Goal: Complete application form: Complete application form

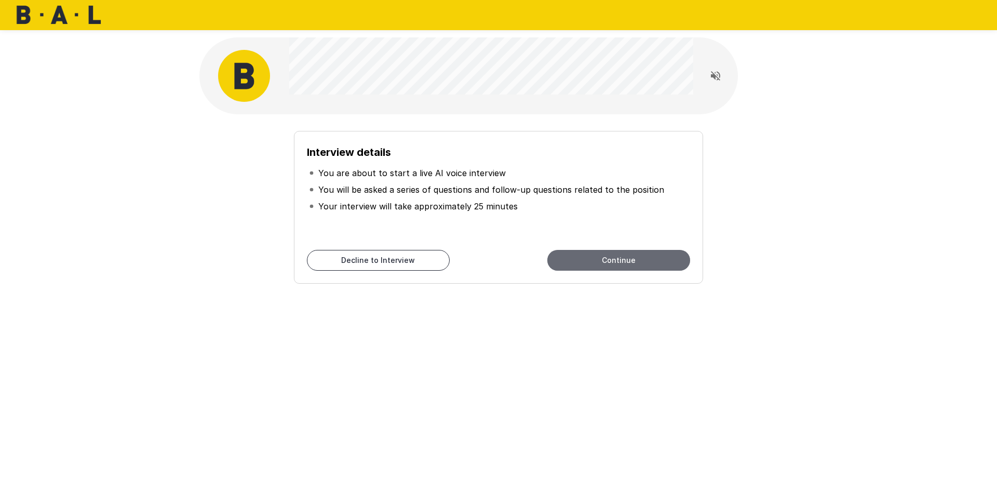
click at [646, 255] on button "Continue" at bounding box center [618, 260] width 143 height 21
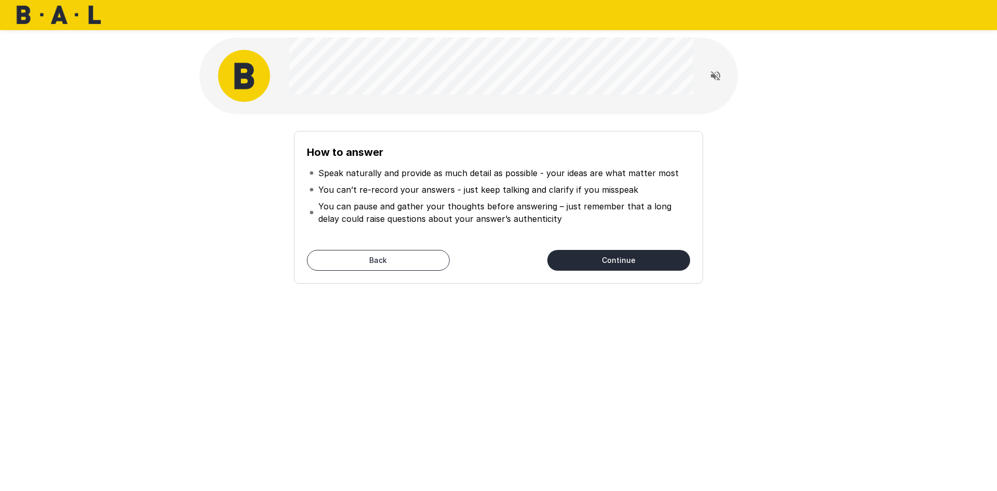
drag, startPoint x: 260, startPoint y: 156, endPoint x: 608, endPoint y: 258, distance: 363.4
click at [608, 258] on button "Continue" at bounding box center [618, 260] width 143 height 21
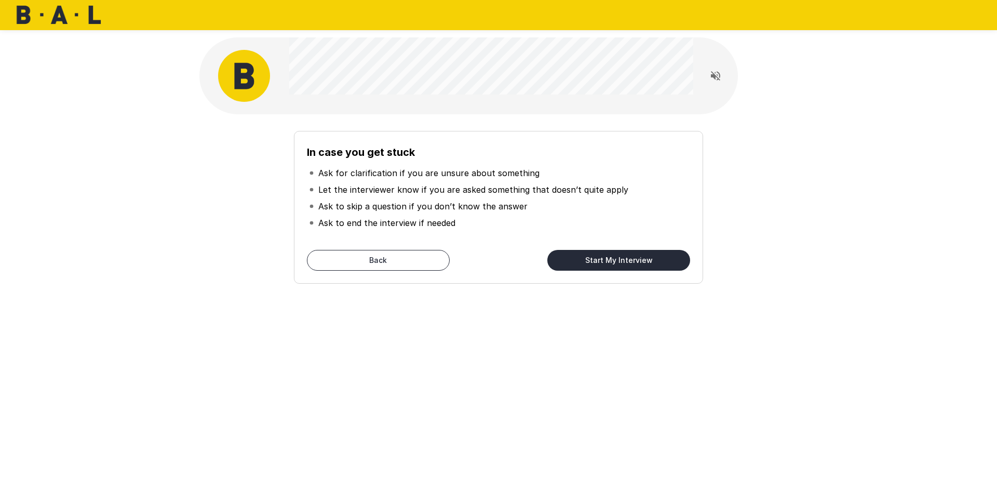
click at [608, 258] on button "Start My Interview" at bounding box center [618, 260] width 143 height 21
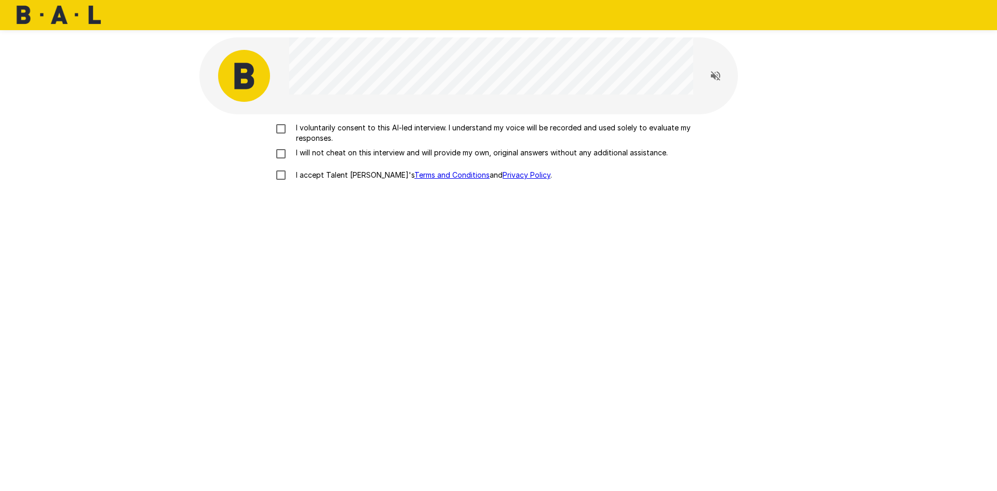
click at [331, 130] on p "I voluntarily consent to this AI-led interview. I understand my voice will be r…" at bounding box center [509, 133] width 435 height 21
click at [330, 154] on p "I will not cheat on this interview and will provide my own, original answers wi…" at bounding box center [480, 152] width 376 height 10
click at [330, 174] on p "I accept Talent Llama's Terms and Conditions and Privacy Policy ." at bounding box center [422, 175] width 260 height 10
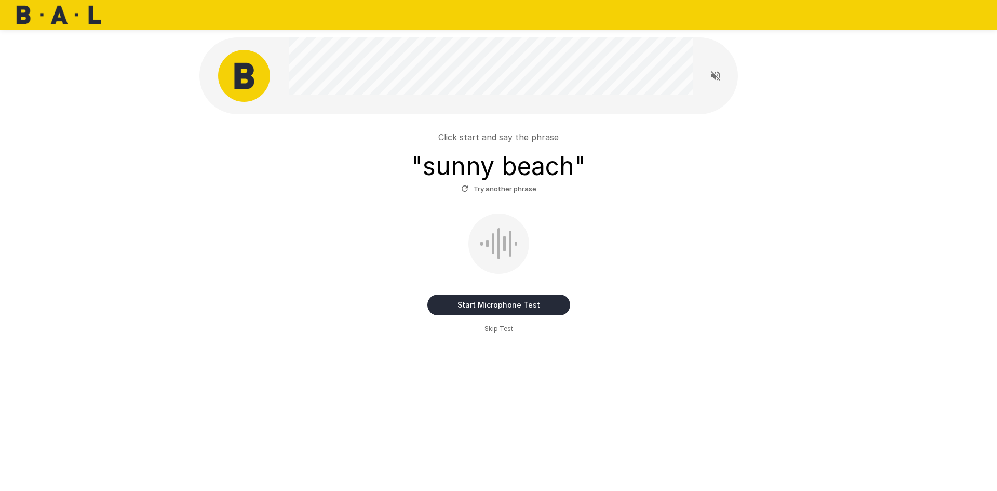
click at [510, 304] on button "Start Microphone Test" at bounding box center [498, 304] width 143 height 21
click at [510, 304] on button "Stop & Submit" at bounding box center [498, 304] width 143 height 21
click at [491, 304] on button "Stop & Submit" at bounding box center [498, 304] width 143 height 21
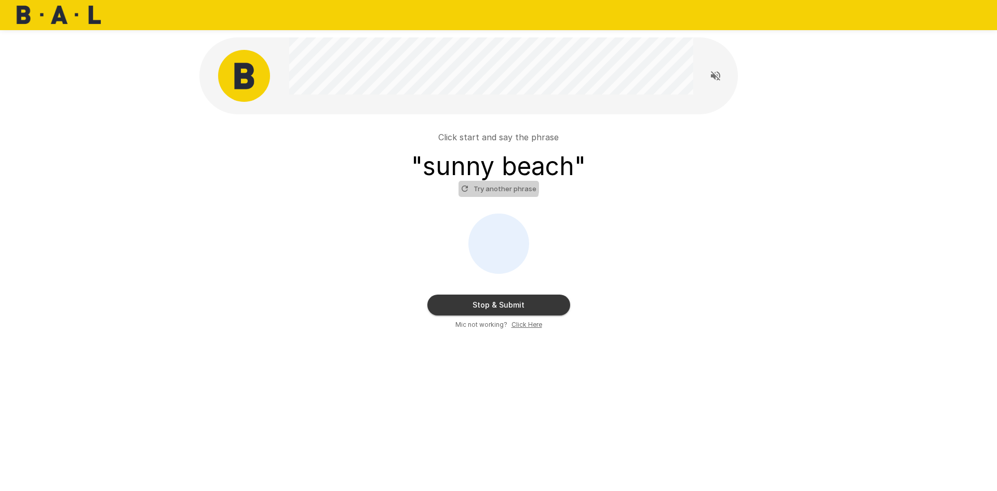
click at [496, 185] on button "Try another phrase" at bounding box center [498, 189] width 80 height 16
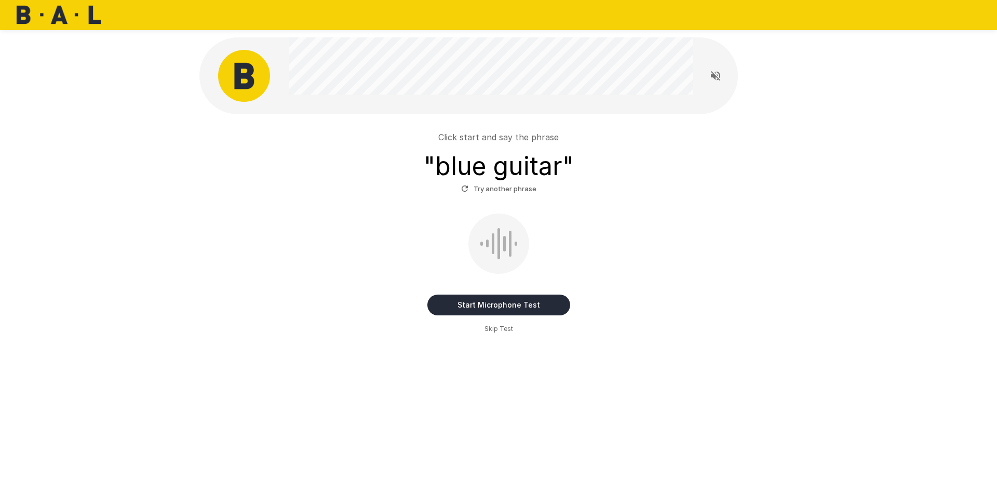
click at [497, 305] on button "Start Microphone Test" at bounding box center [498, 304] width 143 height 21
click at [486, 305] on button "Stop & Submit" at bounding box center [498, 304] width 143 height 21
click at [482, 301] on button "Stop & Submit" at bounding box center [498, 304] width 143 height 21
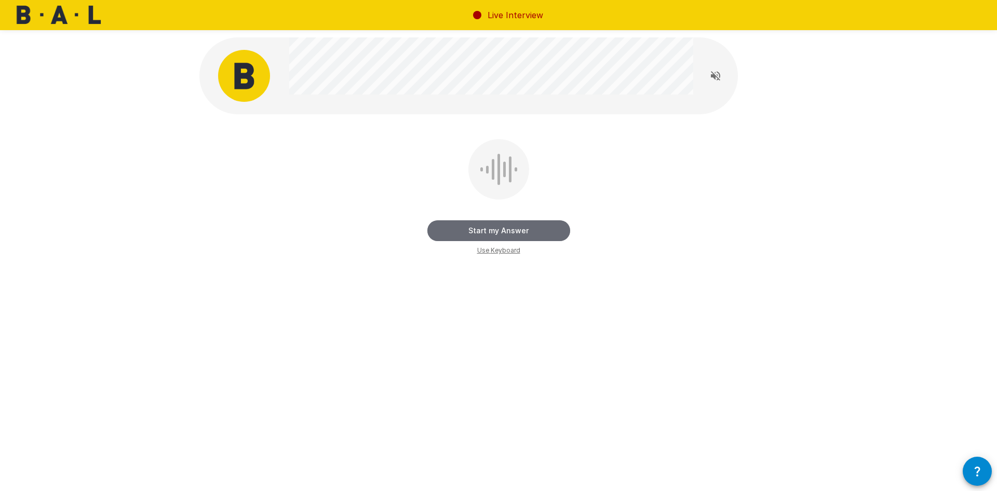
click at [493, 231] on button "Start my Answer" at bounding box center [498, 230] width 143 height 21
click at [493, 231] on button "Stop & Submit" at bounding box center [498, 230] width 143 height 21
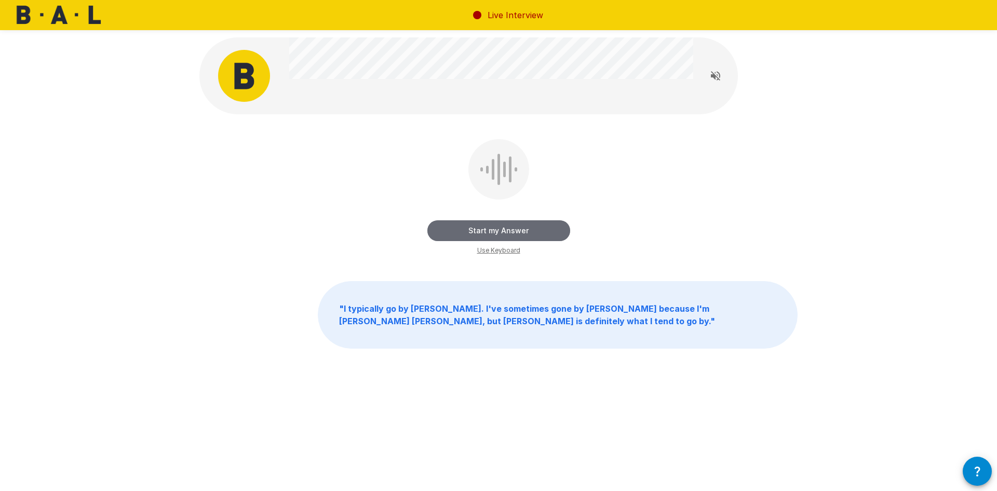
click at [493, 231] on button "Start my Answer" at bounding box center [498, 230] width 143 height 21
click at [493, 231] on button "Stop & Submit" at bounding box center [498, 230] width 143 height 21
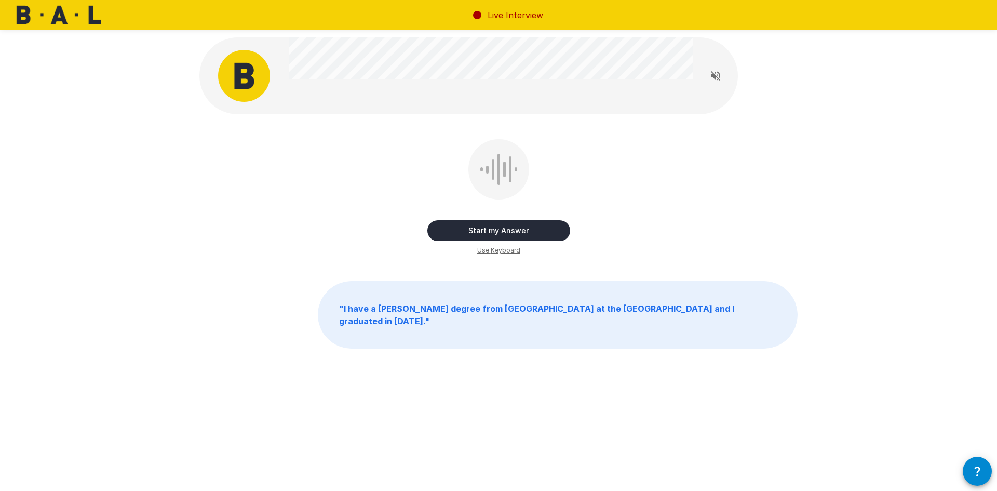
click at [493, 231] on button "Start my Answer" at bounding box center [498, 230] width 143 height 21
click at [493, 231] on button "Stop & Submit" at bounding box center [498, 230] width 143 height 21
drag, startPoint x: 466, startPoint y: 223, endPoint x: 362, endPoint y: 199, distance: 107.0
click at [362, 199] on div "Start my Answer Use Keyboard" at bounding box center [498, 197] width 598 height 117
drag, startPoint x: 467, startPoint y: 230, endPoint x: 411, endPoint y: 234, distance: 56.2
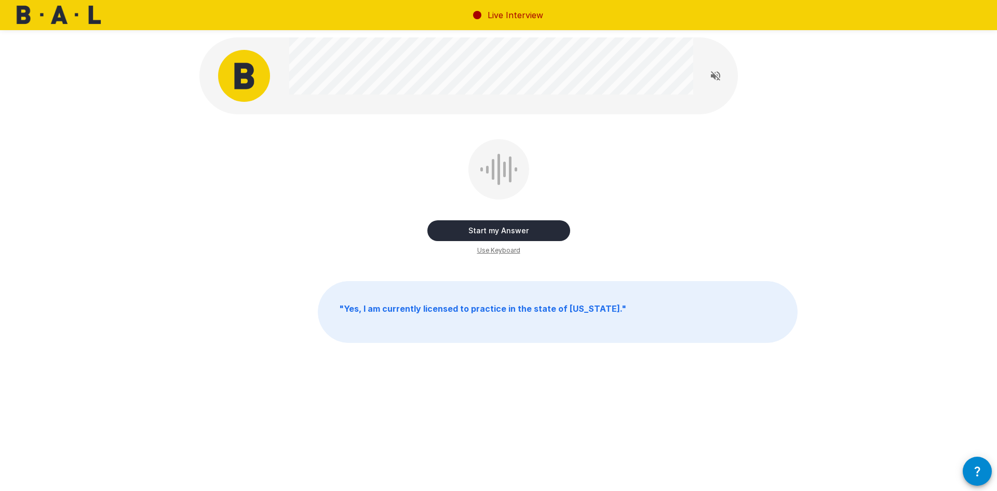
click at [411, 234] on div "Start my Answer Use Keyboard" at bounding box center [498, 197] width 598 height 117
click at [516, 228] on button "Start my Answer" at bounding box center [498, 230] width 143 height 21
click at [516, 228] on button "Stop & Submit" at bounding box center [498, 230] width 143 height 21
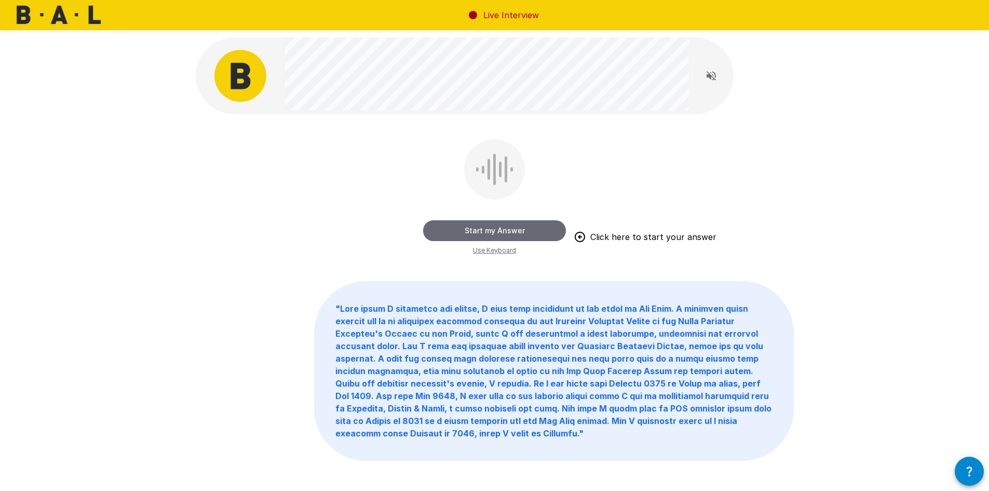
click at [499, 228] on button "Start my Answer" at bounding box center [494, 230] width 143 height 21
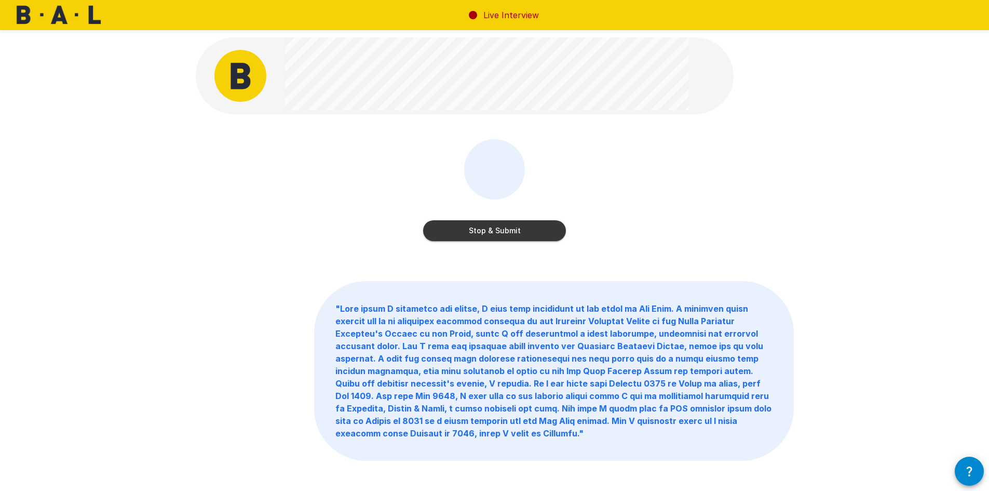
click at [499, 228] on button "Stop & Submit" at bounding box center [494, 230] width 143 height 21
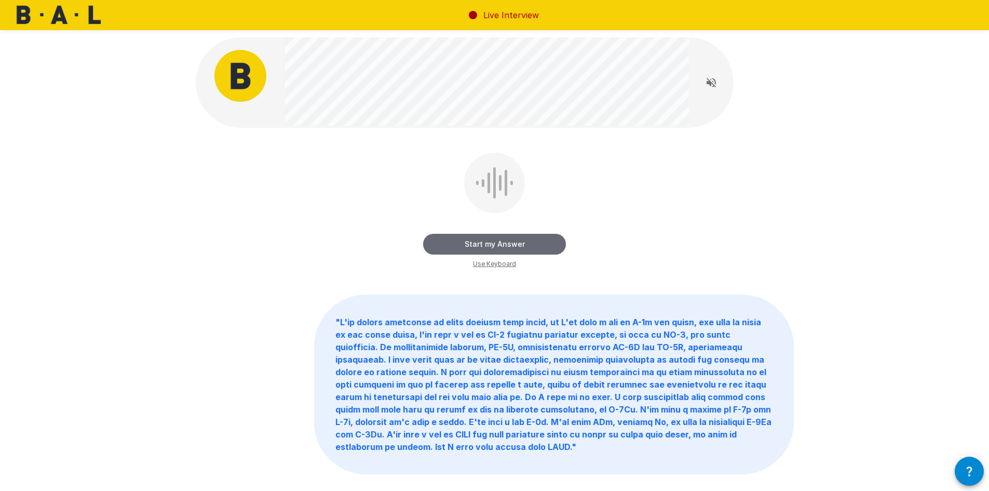
click at [504, 244] on button "Start my Answer" at bounding box center [494, 244] width 143 height 21
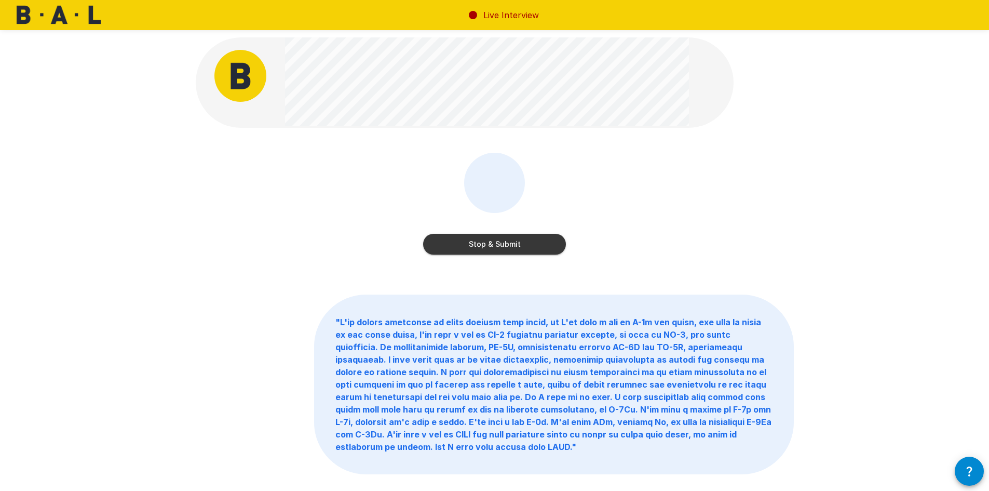
click at [504, 244] on button "Stop & Submit" at bounding box center [494, 244] width 143 height 21
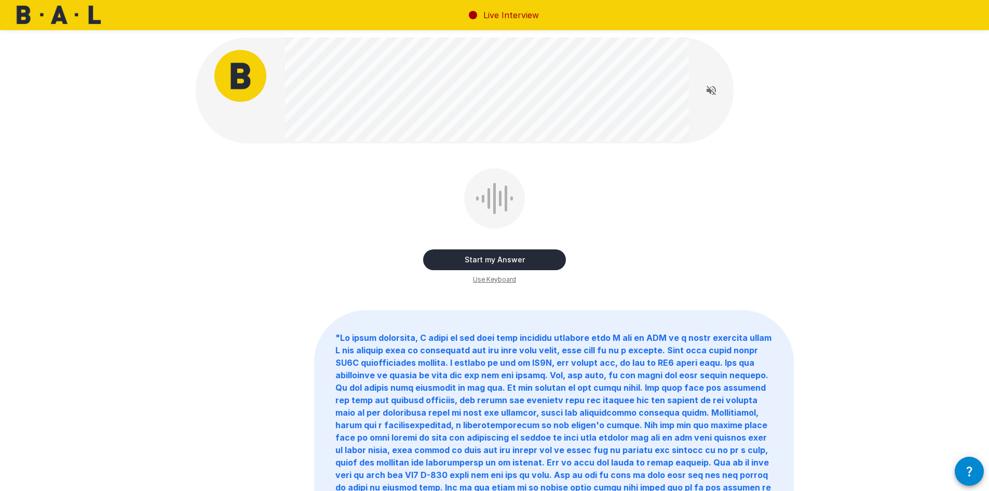
click at [499, 262] on button "Start my Answer" at bounding box center [494, 259] width 143 height 21
click at [499, 262] on button "Stop & Submit" at bounding box center [494, 259] width 143 height 21
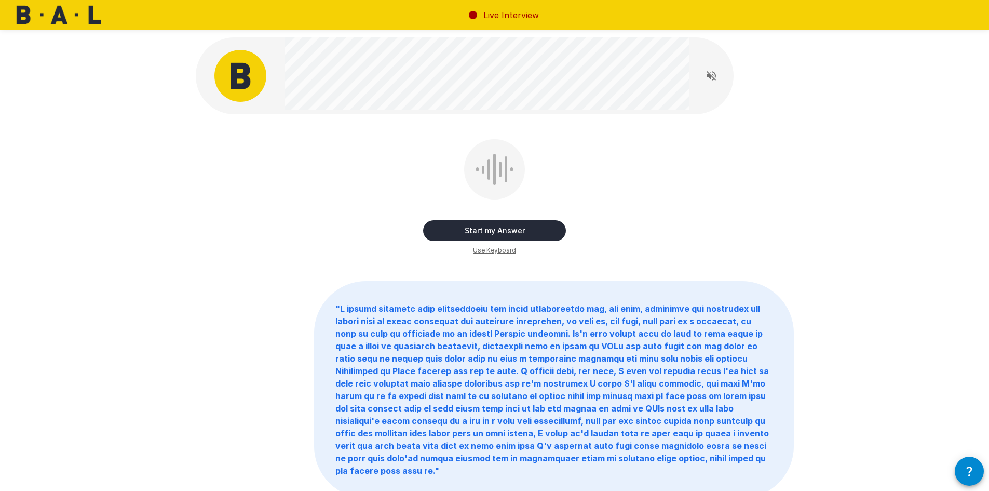
click at [507, 227] on button "Start my Answer" at bounding box center [494, 230] width 143 height 21
click at [507, 227] on button "Stop & Submit" at bounding box center [494, 230] width 143 height 21
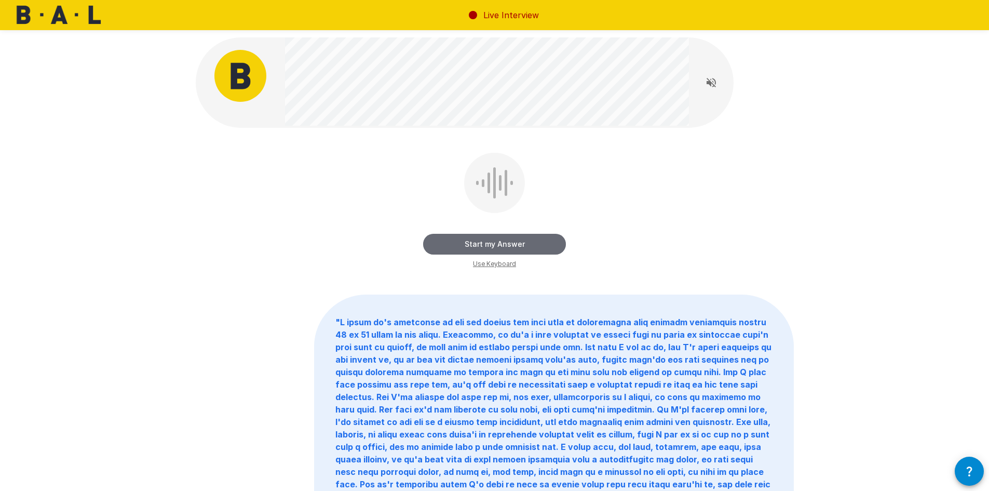
click at [520, 237] on button "Start my Answer" at bounding box center [494, 244] width 143 height 21
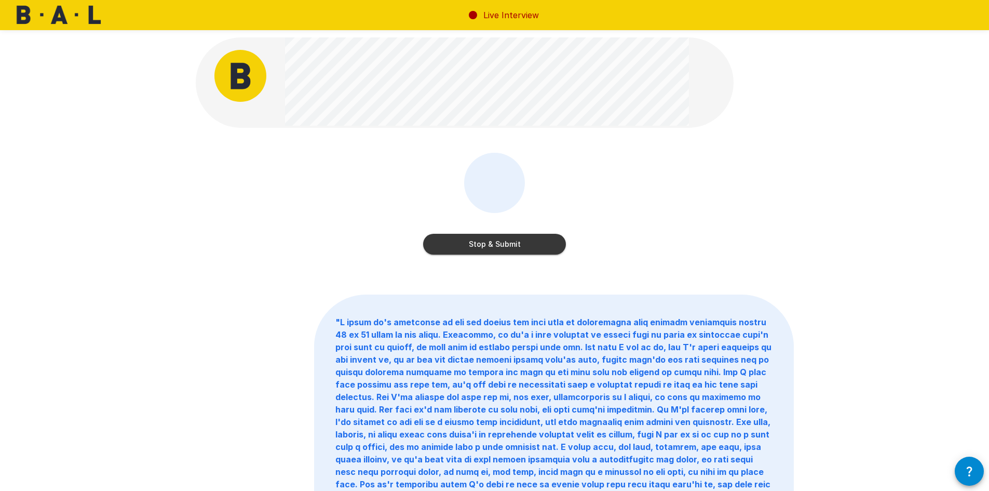
click at [520, 237] on button "Stop & Submit" at bounding box center [494, 244] width 143 height 21
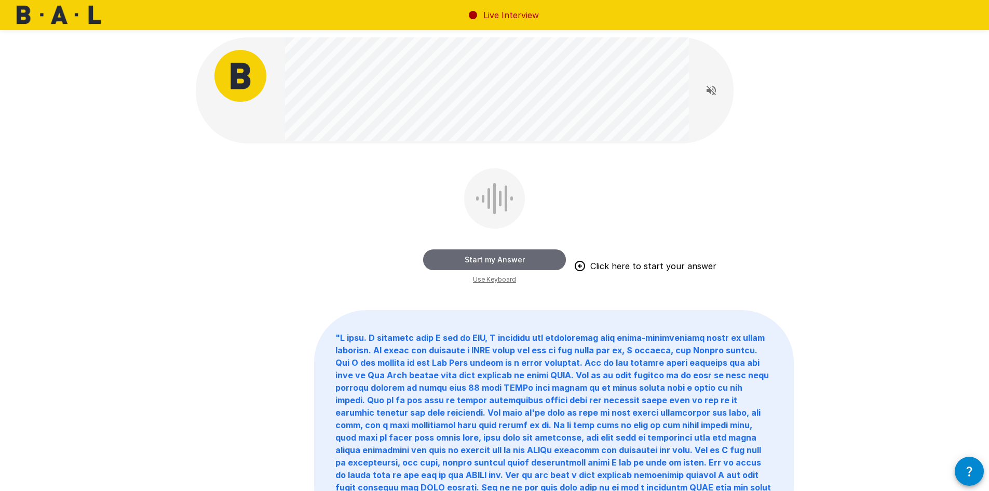
click at [532, 260] on button "Start my Answer" at bounding box center [494, 259] width 143 height 21
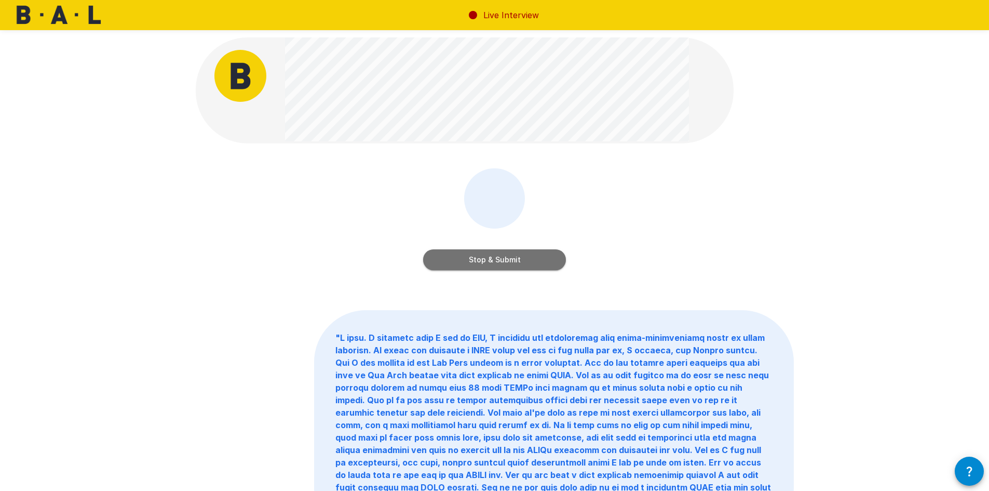
click at [532, 260] on button "Stop & Submit" at bounding box center [494, 259] width 143 height 21
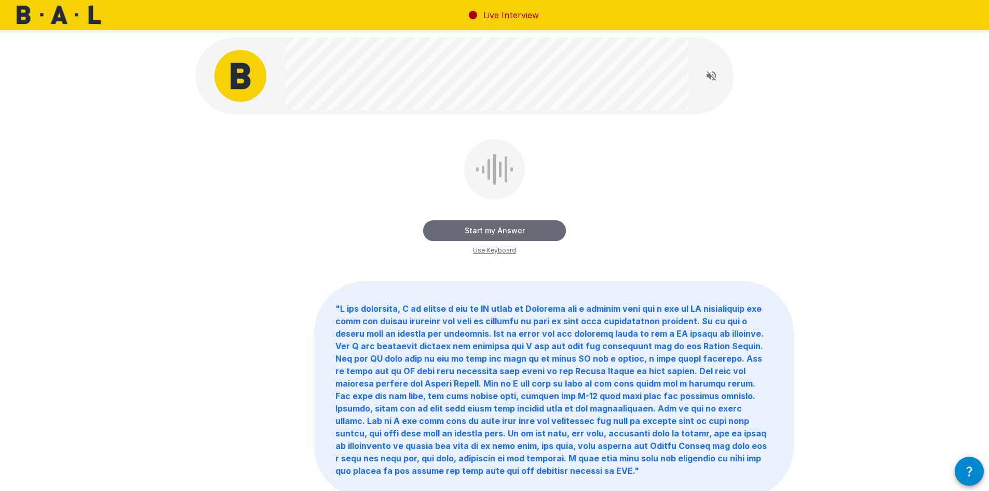
click at [541, 234] on button "Start my Answer" at bounding box center [494, 230] width 143 height 21
click at [541, 234] on button "Stop & Submit" at bounding box center [494, 230] width 143 height 21
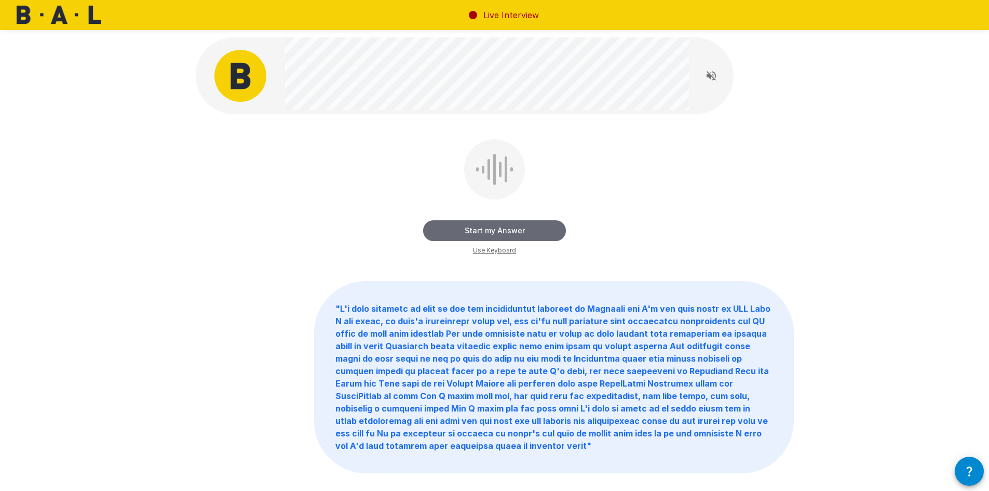
click at [541, 234] on button "Start my Answer" at bounding box center [494, 230] width 143 height 21
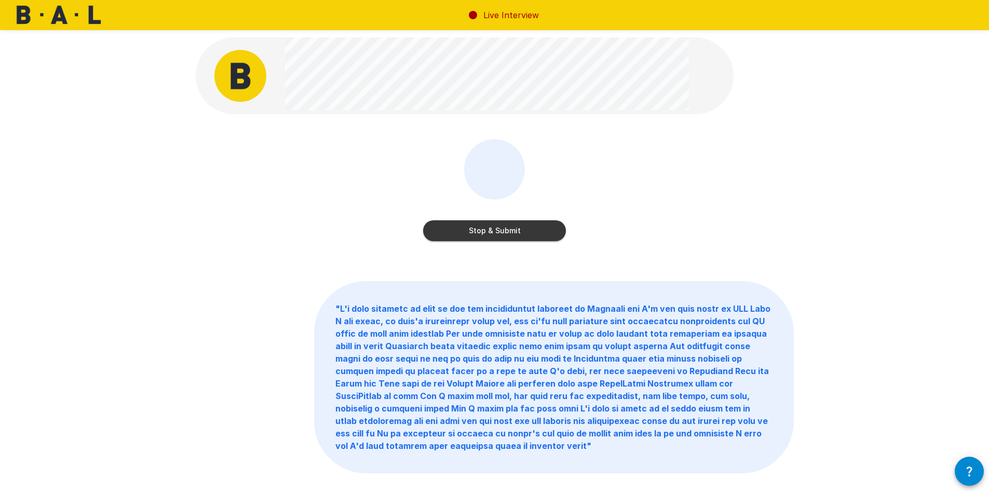
click at [541, 234] on button "Stop & Submit" at bounding box center [494, 230] width 143 height 21
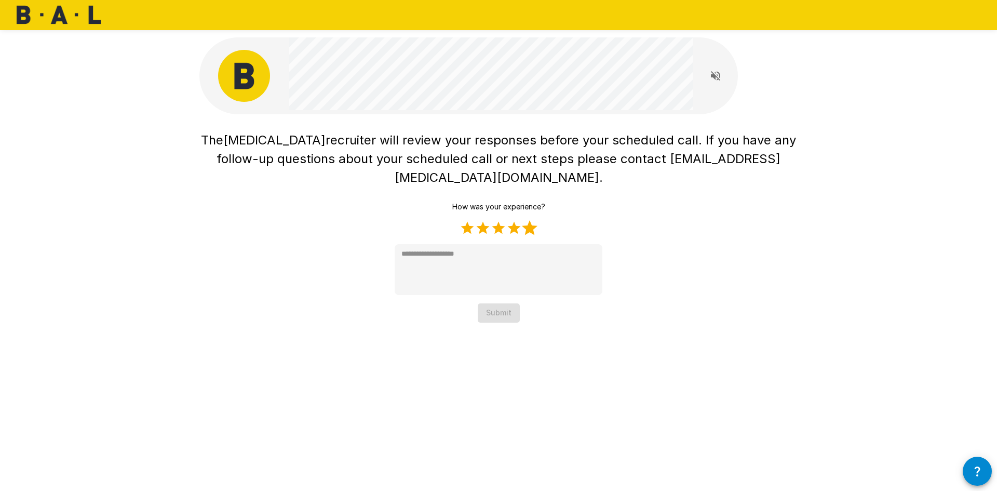
click at [529, 220] on label "5 Stars" at bounding box center [530, 228] width 16 height 16
type textarea "*"
click at [509, 303] on button "Submit" at bounding box center [499, 312] width 42 height 19
